Goal: Download file/media

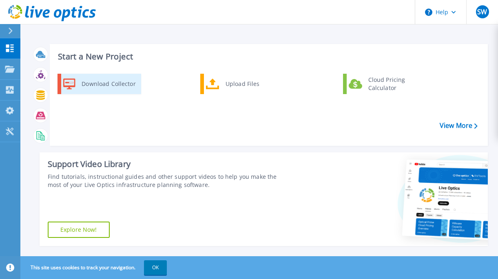
click at [107, 86] on div "Download Collector" at bounding box center [108, 84] width 62 height 16
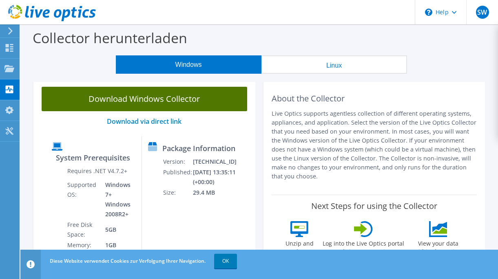
click at [119, 96] on link "Download Windows Collector" at bounding box center [144, 99] width 205 height 24
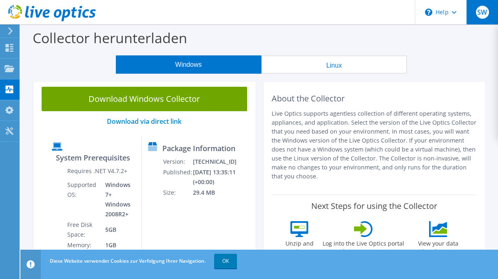
click at [487, 9] on span "SW" at bounding box center [482, 12] width 13 height 13
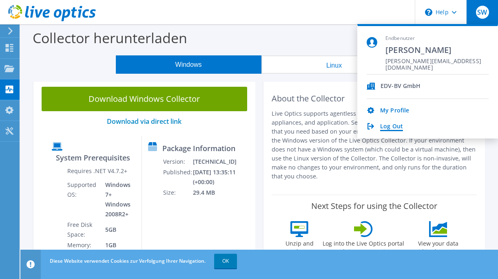
click at [384, 127] on link "Log Out" at bounding box center [391, 127] width 23 height 8
